Goal: Use online tool/utility: Utilize a website feature to perform a specific function

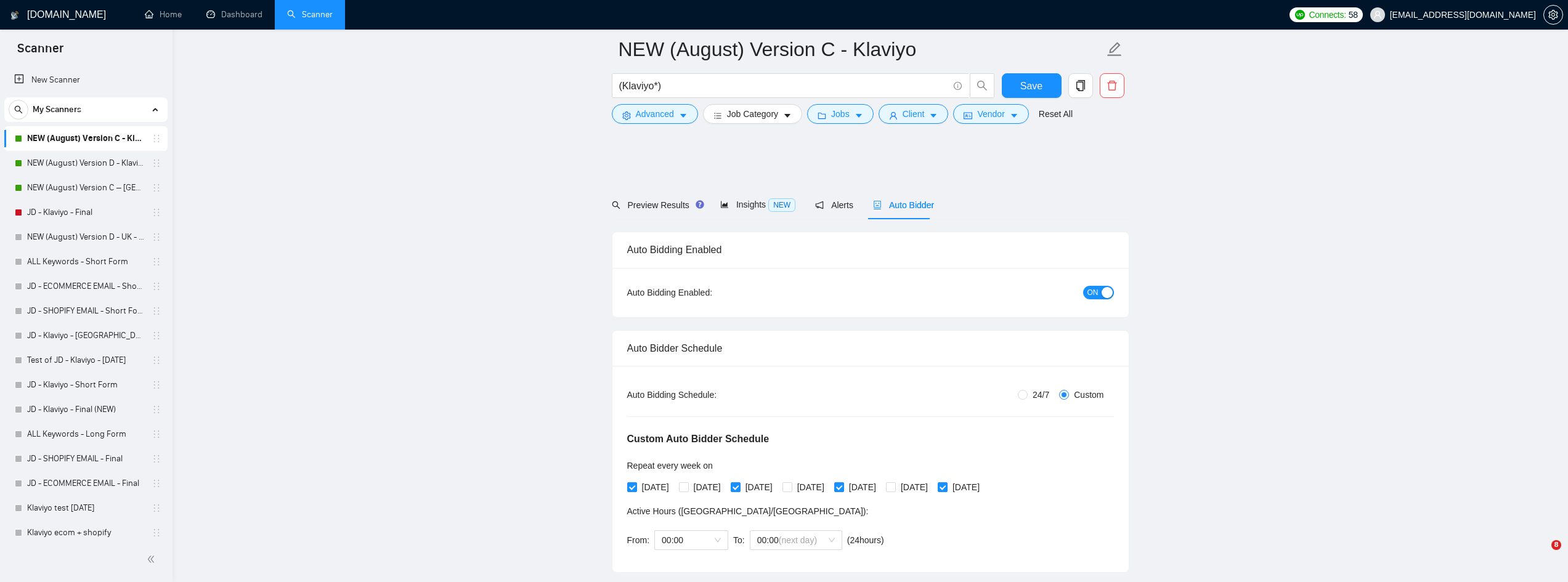
scroll to position [801, 0]
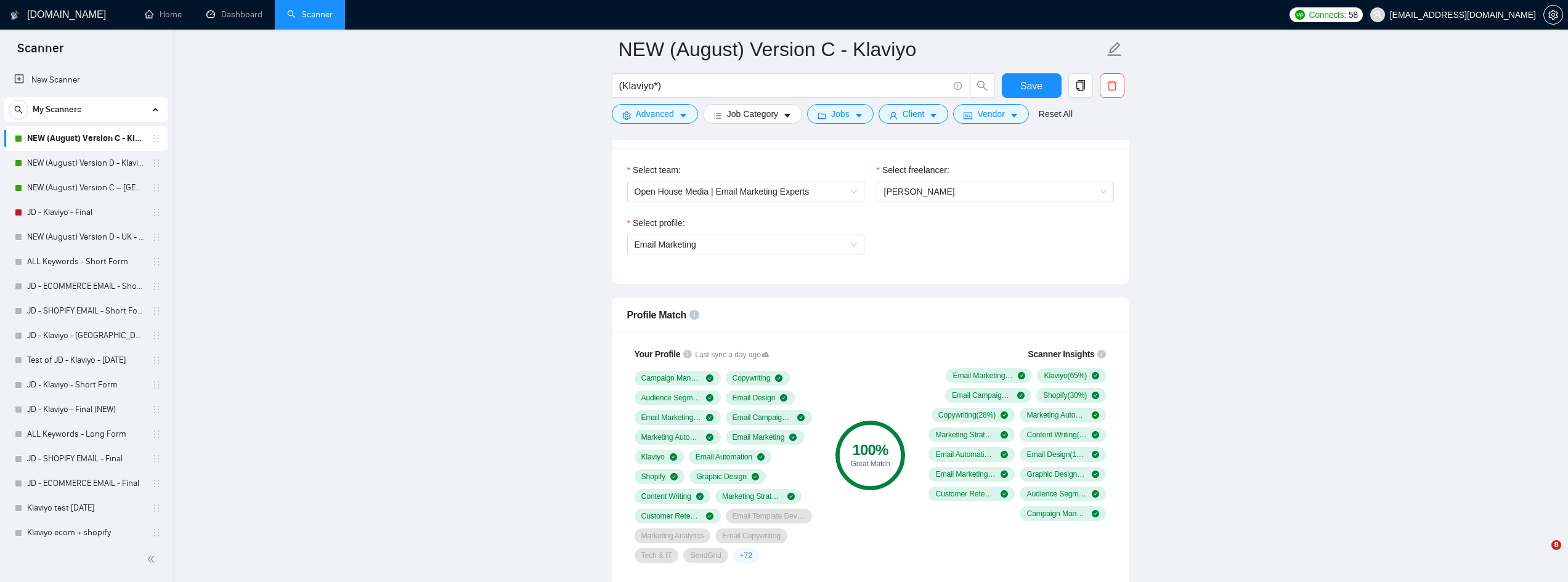
click at [48, 160] on link "NEW (August) Version D - Klaviyo" at bounding box center [86, 163] width 117 height 25
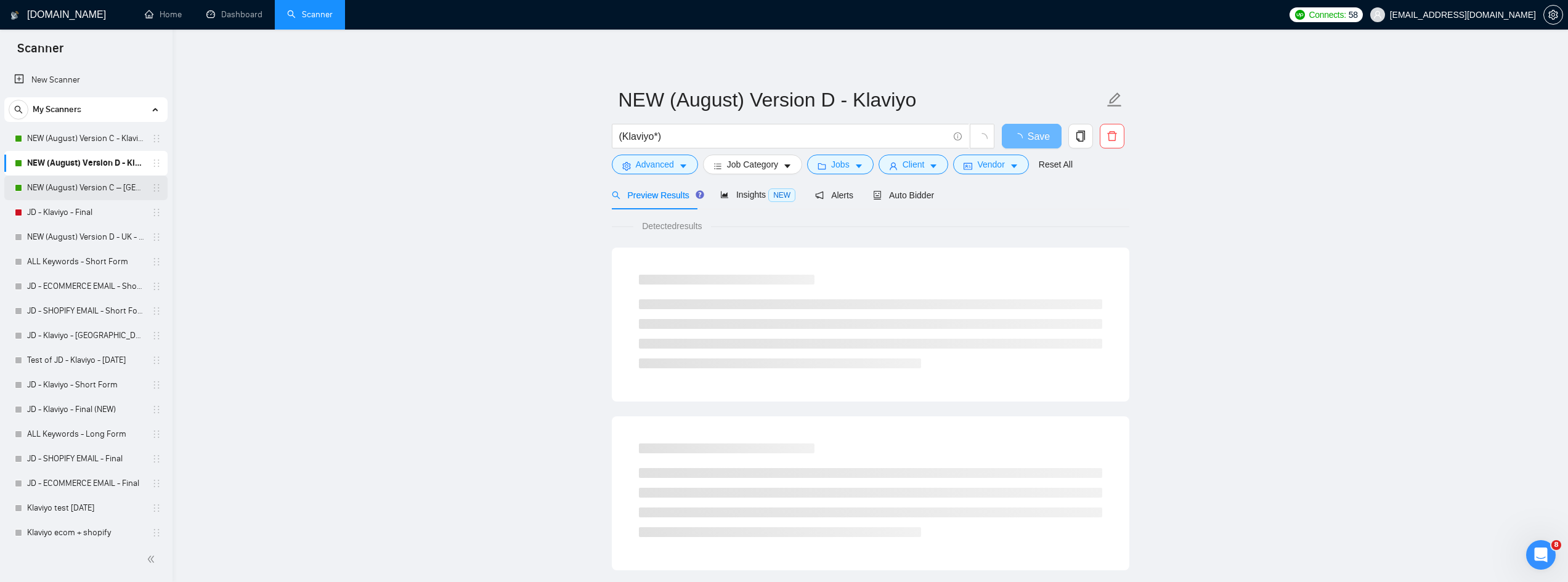
click at [60, 187] on link "NEW (August) Version C – [GEOGRAPHIC_DATA] - Klaviyo" at bounding box center [86, 188] width 117 height 25
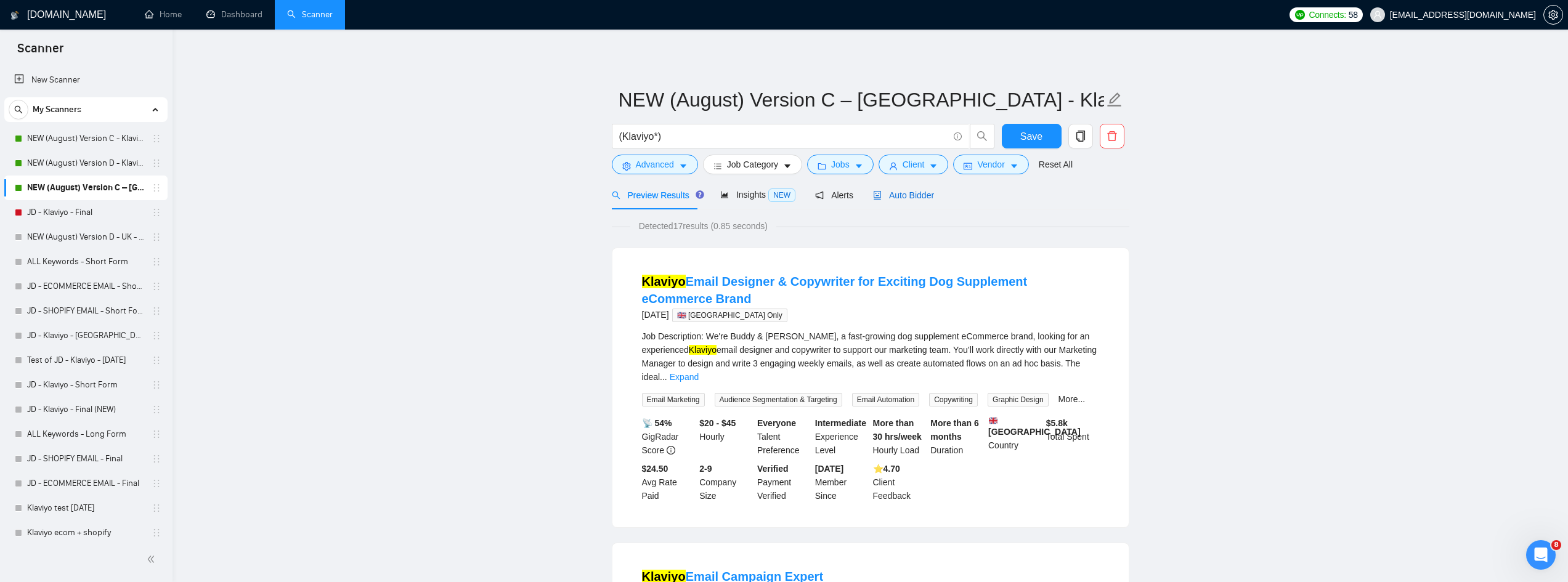
click at [918, 200] on span "Auto Bidder" at bounding box center [903, 195] width 61 height 10
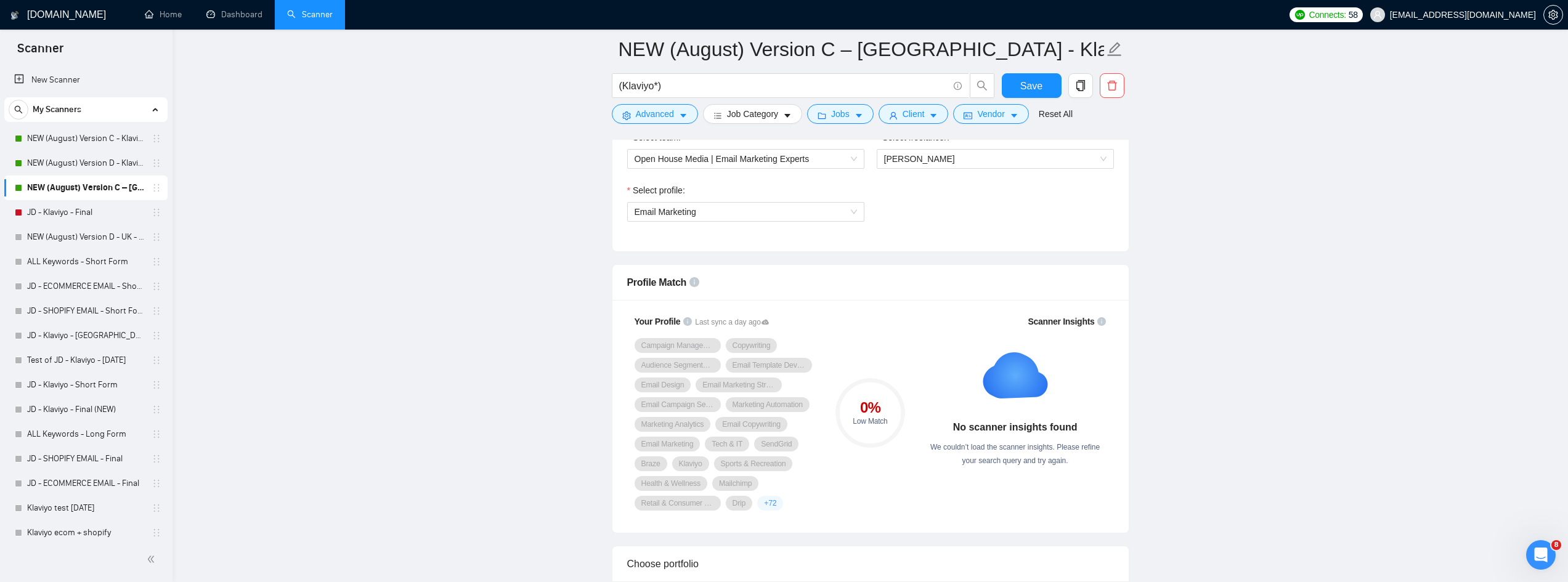
scroll to position [739, 0]
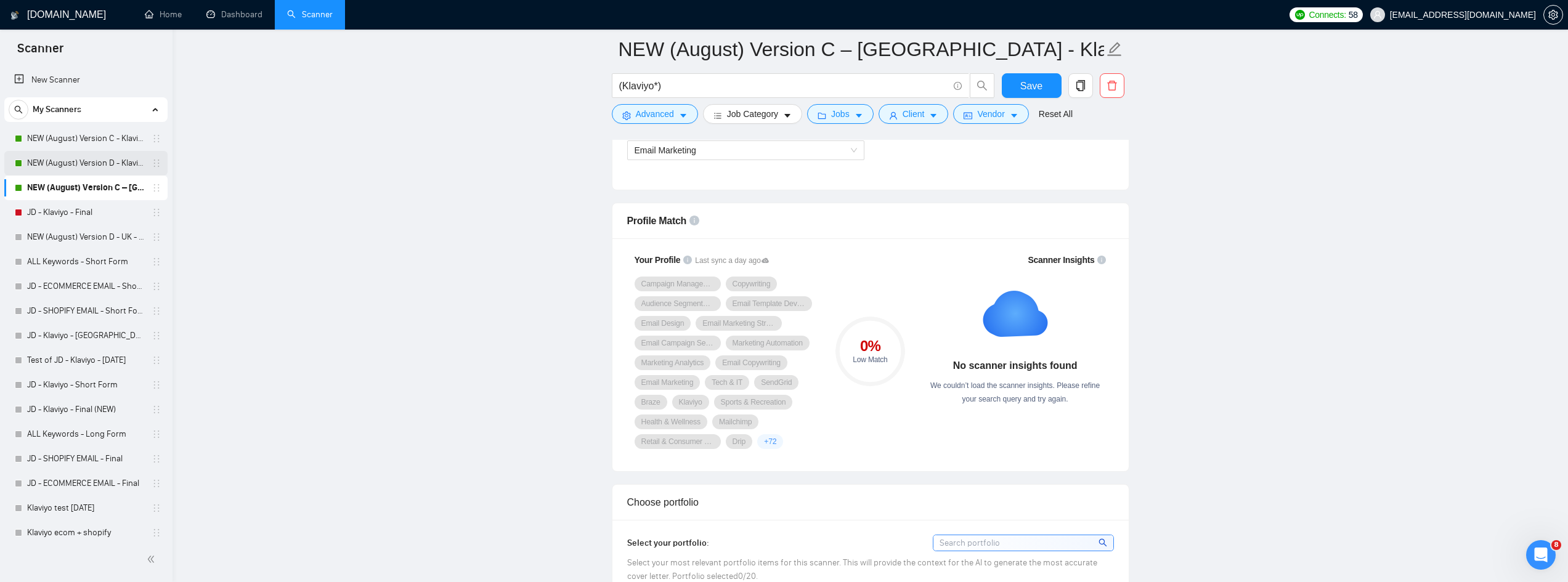
drag, startPoint x: 87, startPoint y: 168, endPoint x: 124, endPoint y: 162, distance: 37.5
click at [87, 168] on link "NEW (August) Version D - Klaviyo" at bounding box center [86, 163] width 117 height 25
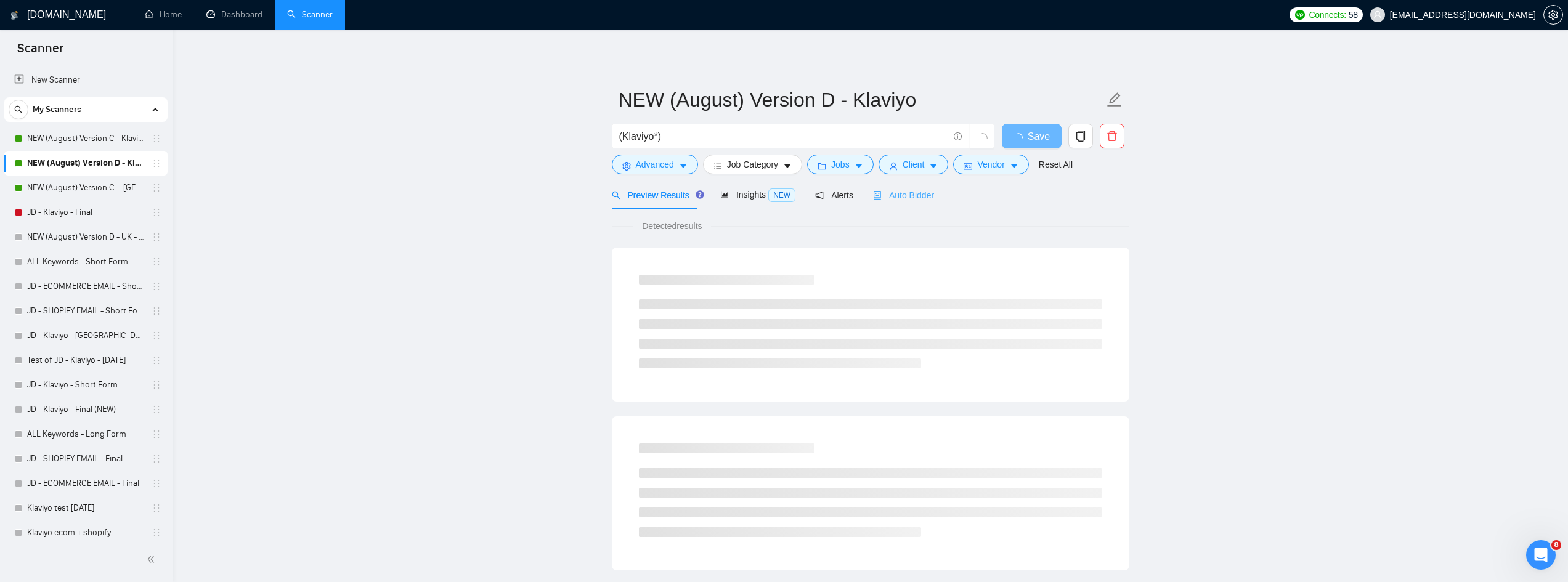
click at [888, 203] on div "Auto Bidder" at bounding box center [903, 195] width 61 height 29
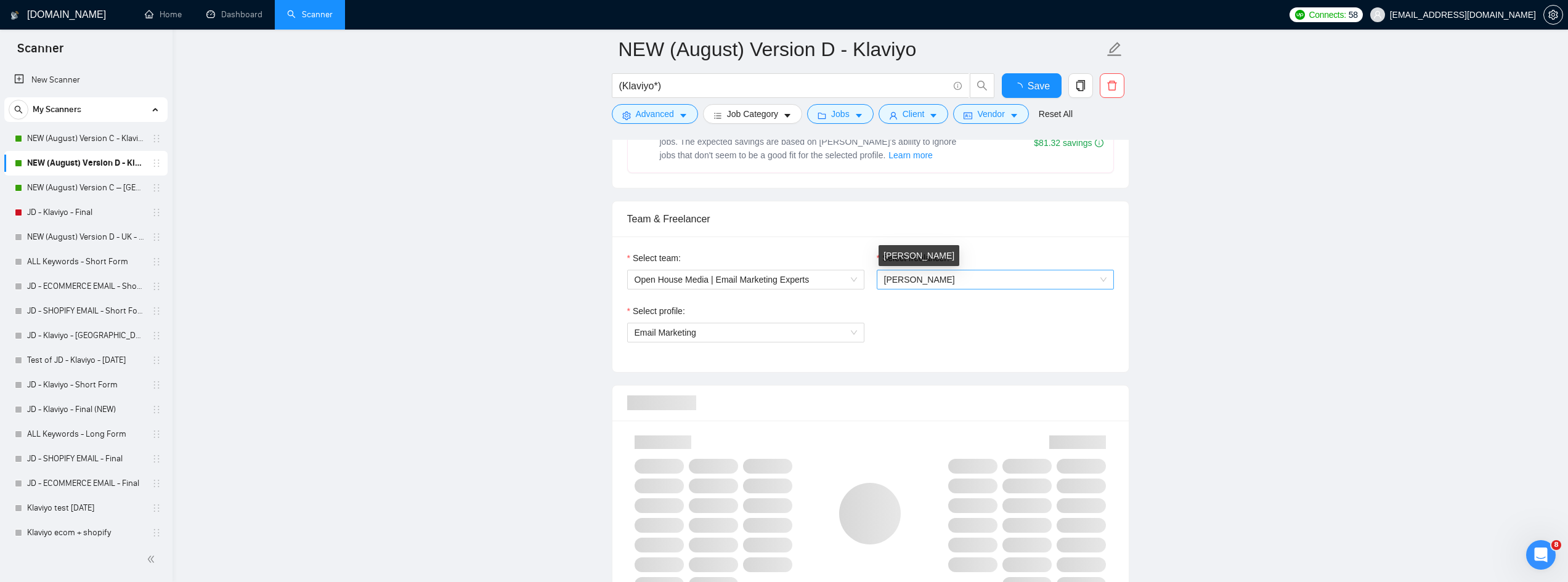
scroll to position [862, 0]
